Goal: Task Accomplishment & Management: Manage account settings

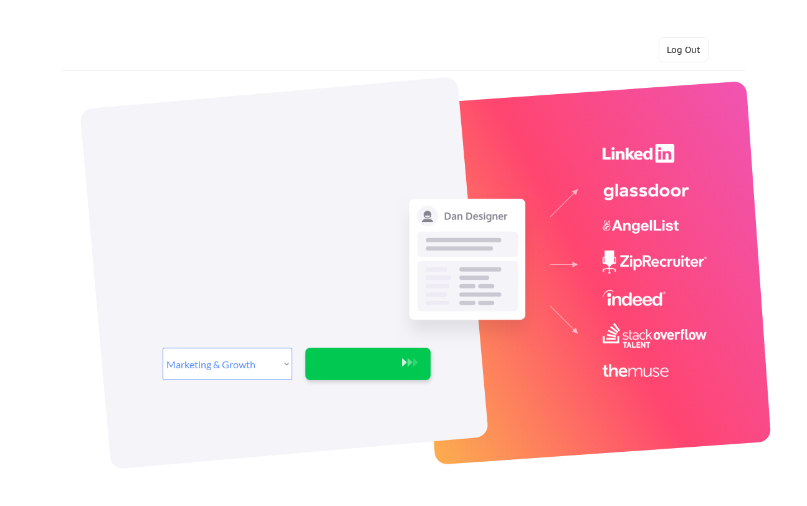
select select ""marketing___comms""
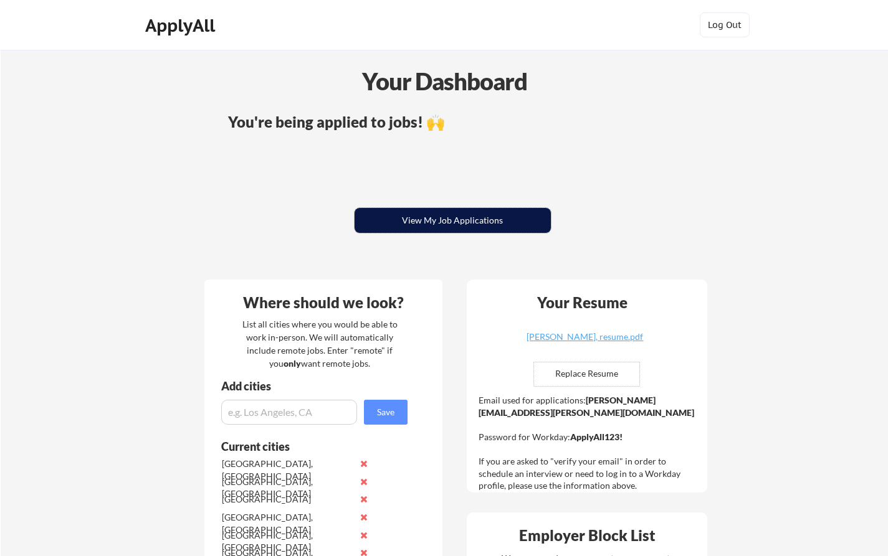
click at [435, 228] on button "View My Job Applications" at bounding box center [453, 220] width 196 height 25
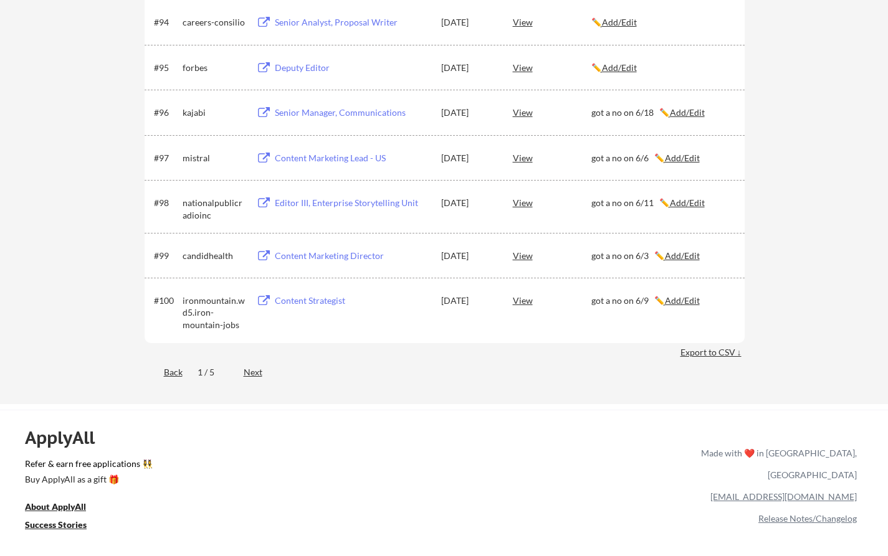
scroll to position [4816, 0]
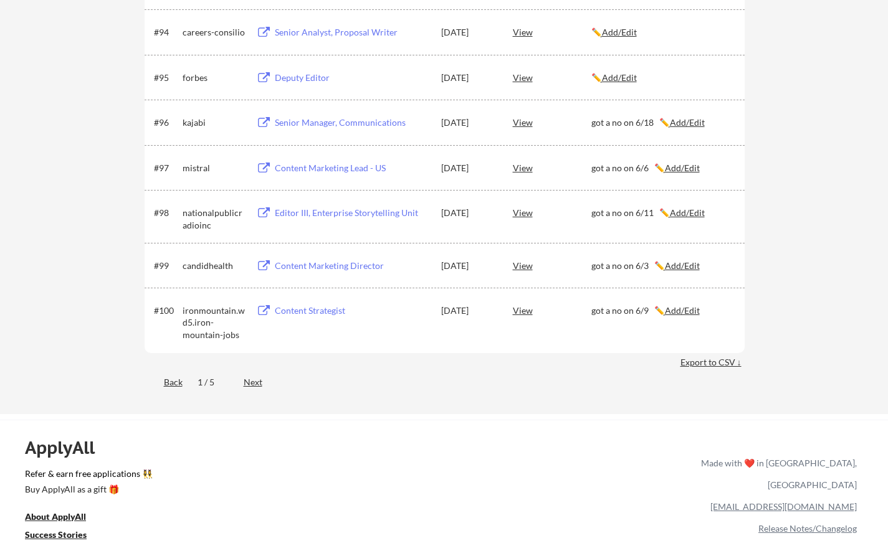
click at [250, 383] on div "Next" at bounding box center [260, 382] width 33 height 12
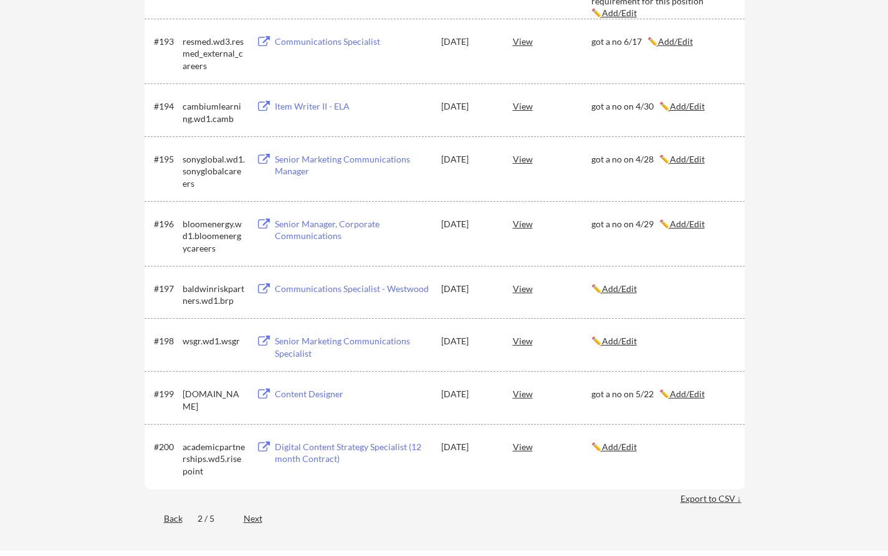
scroll to position [5264, 0]
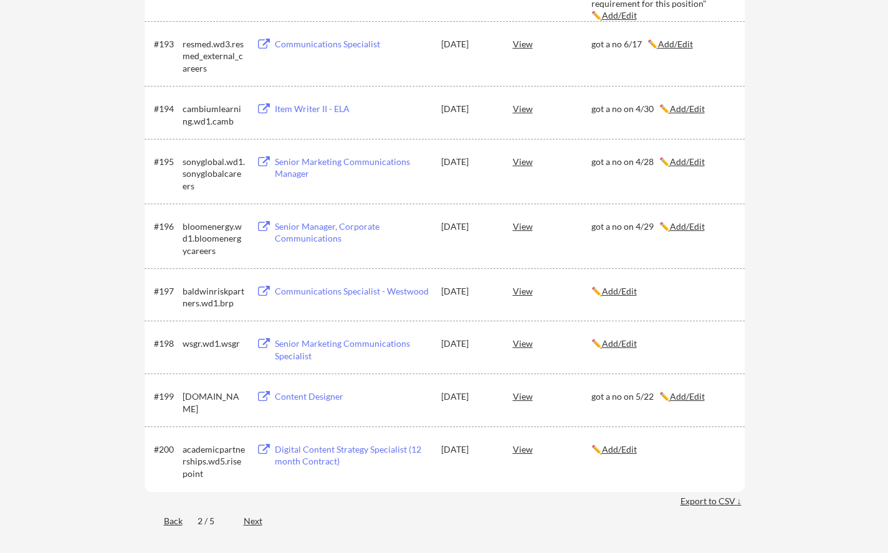
click at [250, 520] on div "Next" at bounding box center [260, 521] width 33 height 12
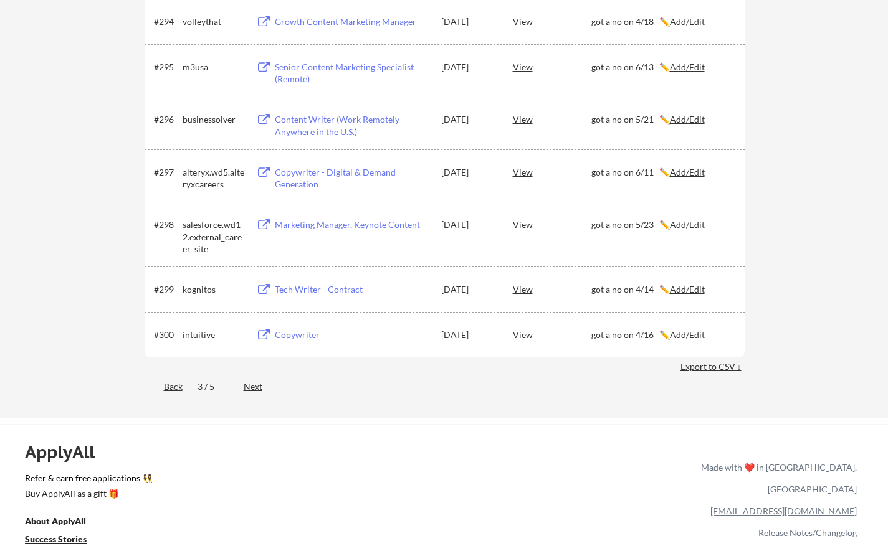
scroll to position [4921, 0]
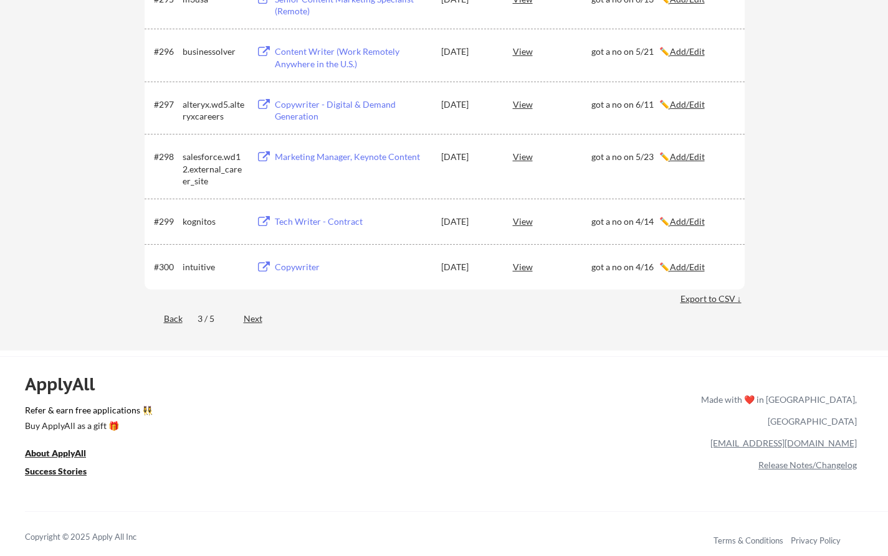
click at [173, 325] on div "Back" at bounding box center [164, 319] width 38 height 12
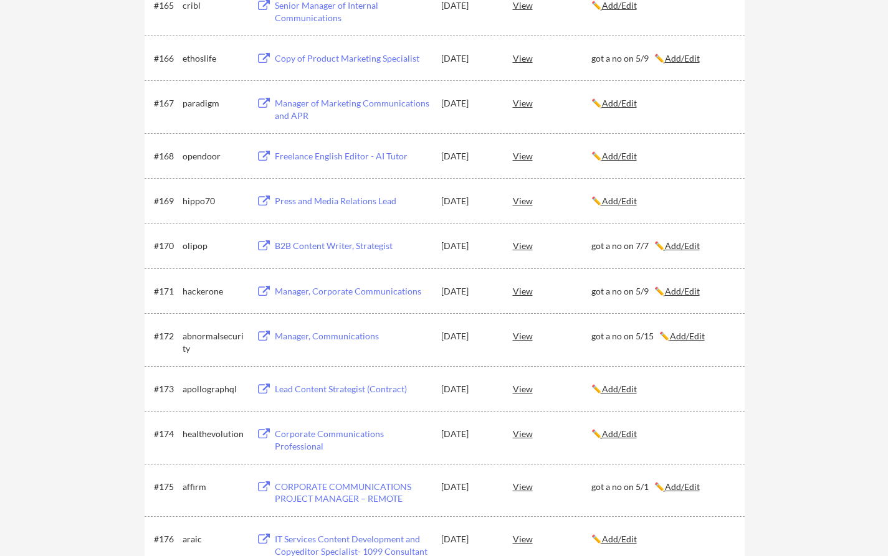
scroll to position [3346, 0]
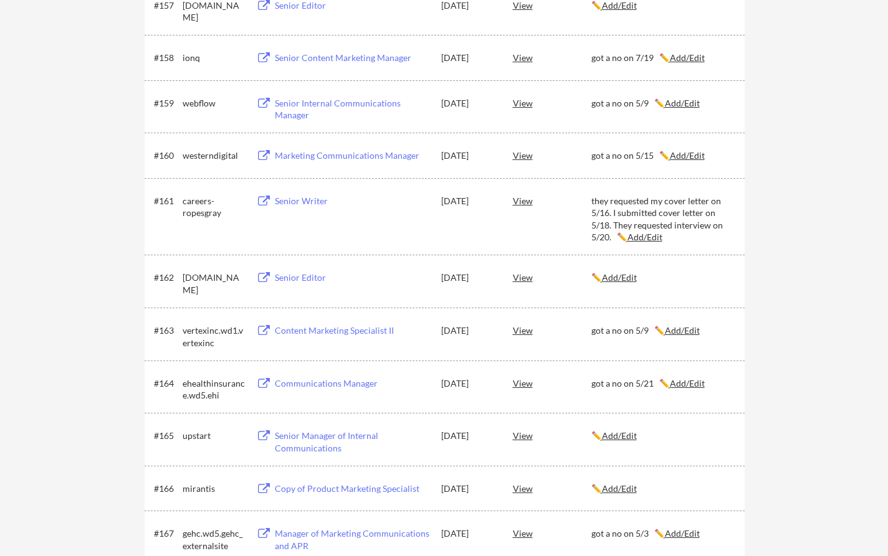
click at [622, 275] on u "Add/Edit" at bounding box center [619, 277] width 35 height 11
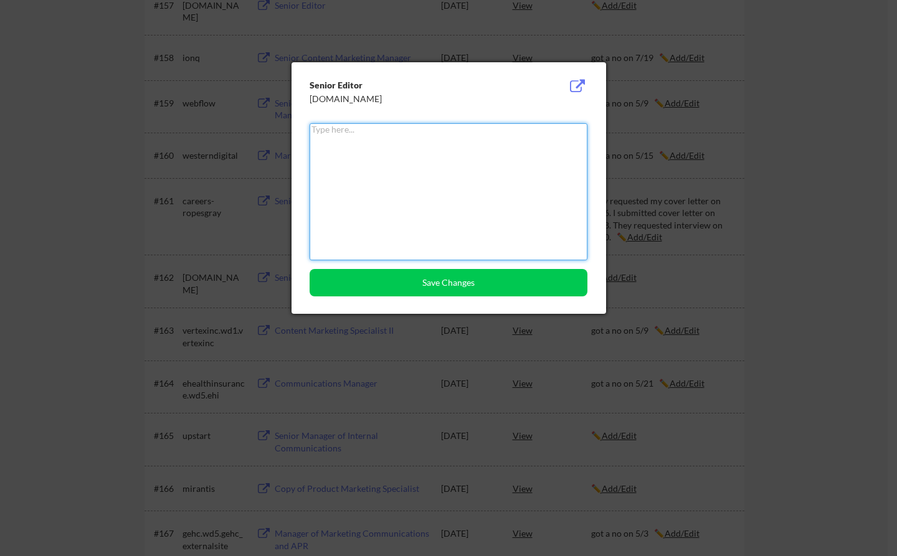
click at [441, 198] on textarea at bounding box center [449, 191] width 278 height 137
paste textarea "got a no on 8/30"
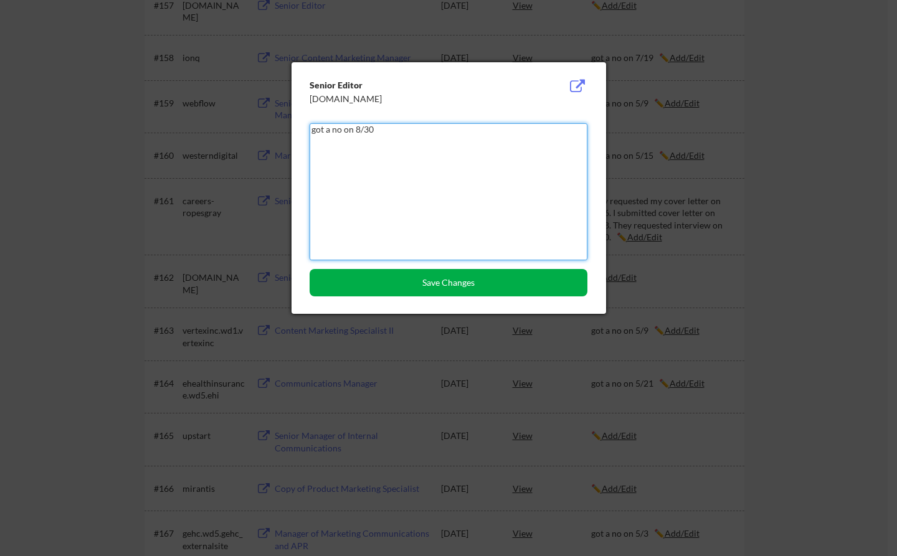
type textarea "got a no on 8/30"
click at [403, 280] on button "Save Changes" at bounding box center [449, 282] width 278 height 27
